Goal: Task Accomplishment & Management: Use online tool/utility

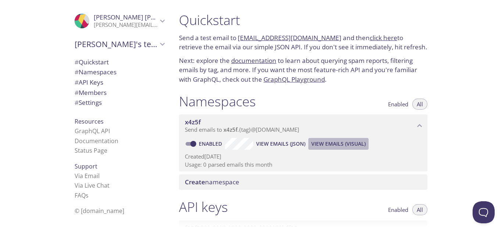
click at [353, 144] on span "View Emails (Visual)" at bounding box center [339, 143] width 54 height 9
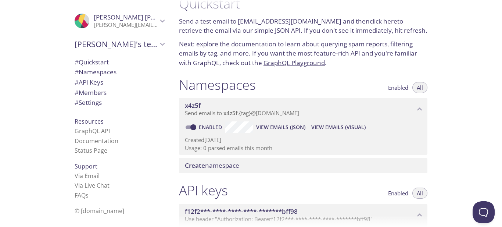
scroll to position [30, 0]
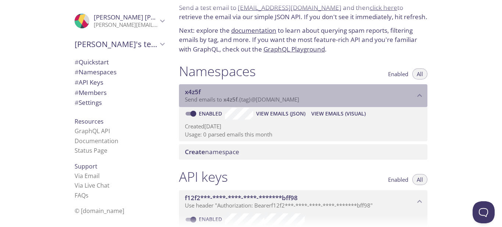
click at [245, 96] on span "Send emails to x4z5f . {tag} @[DOMAIN_NAME]" at bounding box center [242, 99] width 114 height 7
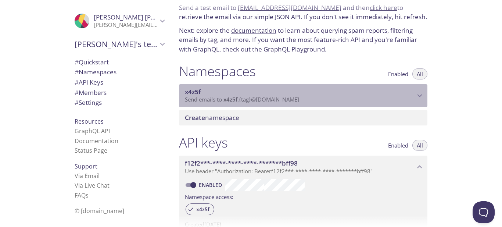
click at [245, 96] on span "Send emails to x4z5f . {tag} @[DOMAIN_NAME]" at bounding box center [242, 99] width 114 height 7
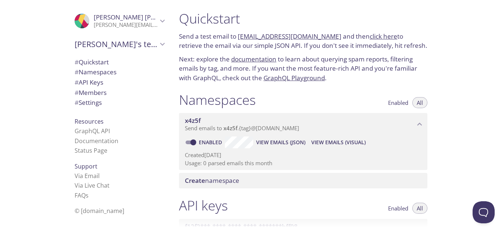
scroll to position [2, 0]
click at [378, 37] on link "click here" at bounding box center [384, 36] width 28 height 8
drag, startPoint x: 238, startPoint y: 36, endPoint x: 326, endPoint y: 37, distance: 88.3
click at [326, 37] on p "Send a test email to [EMAIL_ADDRESS][DOMAIN_NAME] and then click here to retrie…" at bounding box center [303, 40] width 249 height 19
copy link "[EMAIL_ADDRESS][DOMAIN_NAME]"
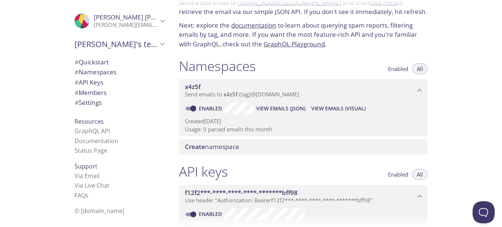
scroll to position [0, 0]
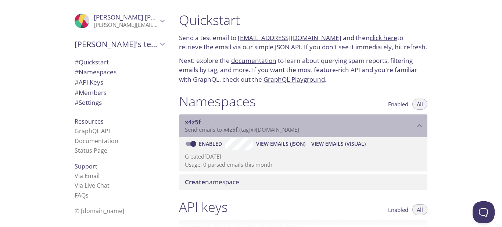
click at [291, 125] on span "x4z5f" at bounding box center [300, 122] width 230 height 8
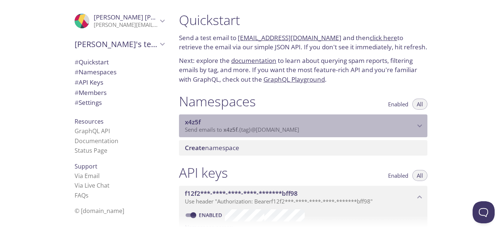
click at [291, 125] on span "x4z5f" at bounding box center [300, 122] width 230 height 8
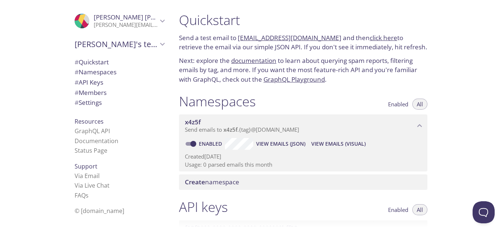
click at [370, 39] on link "click here" at bounding box center [384, 37] width 28 height 8
click at [378, 40] on link "click here" at bounding box center [384, 37] width 28 height 8
click at [370, 38] on link "click here" at bounding box center [384, 37] width 28 height 8
